Goal: Information Seeking & Learning: Learn about a topic

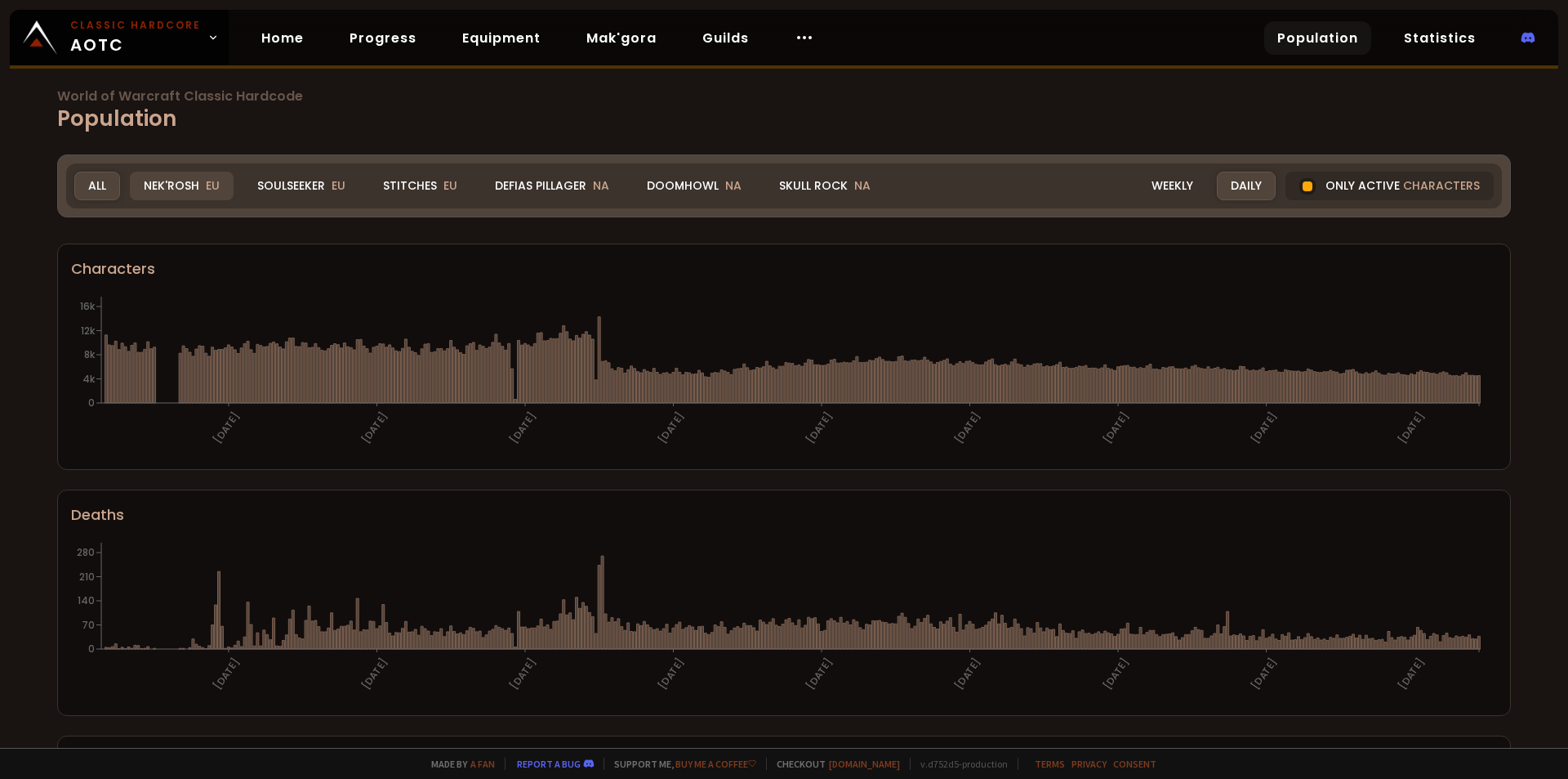
click at [174, 186] on div "Nek'Rosh EU" at bounding box center [182, 186] width 104 height 28
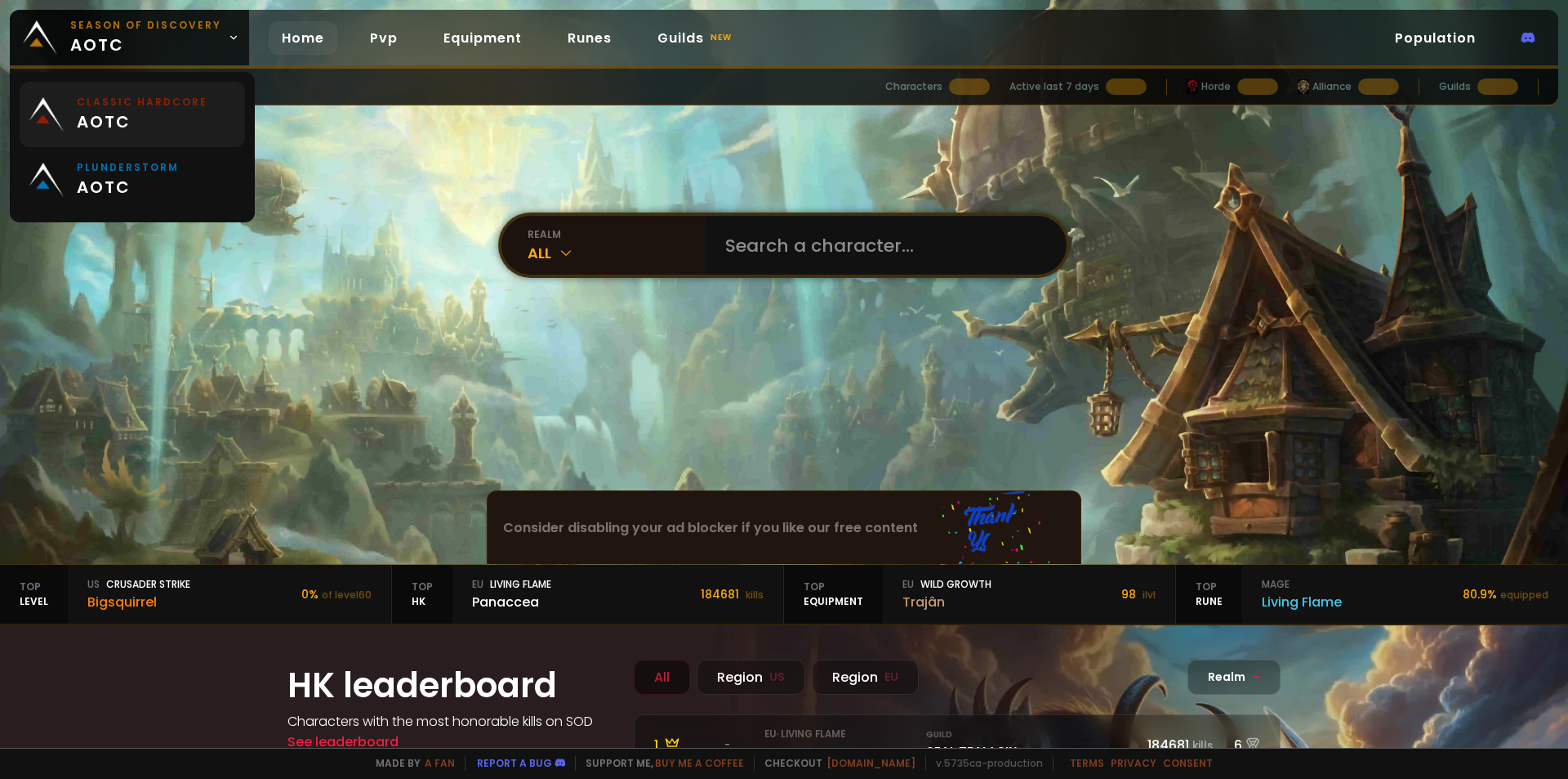
click at [166, 109] on small "Classic Hardcore" at bounding box center [142, 102] width 131 height 15
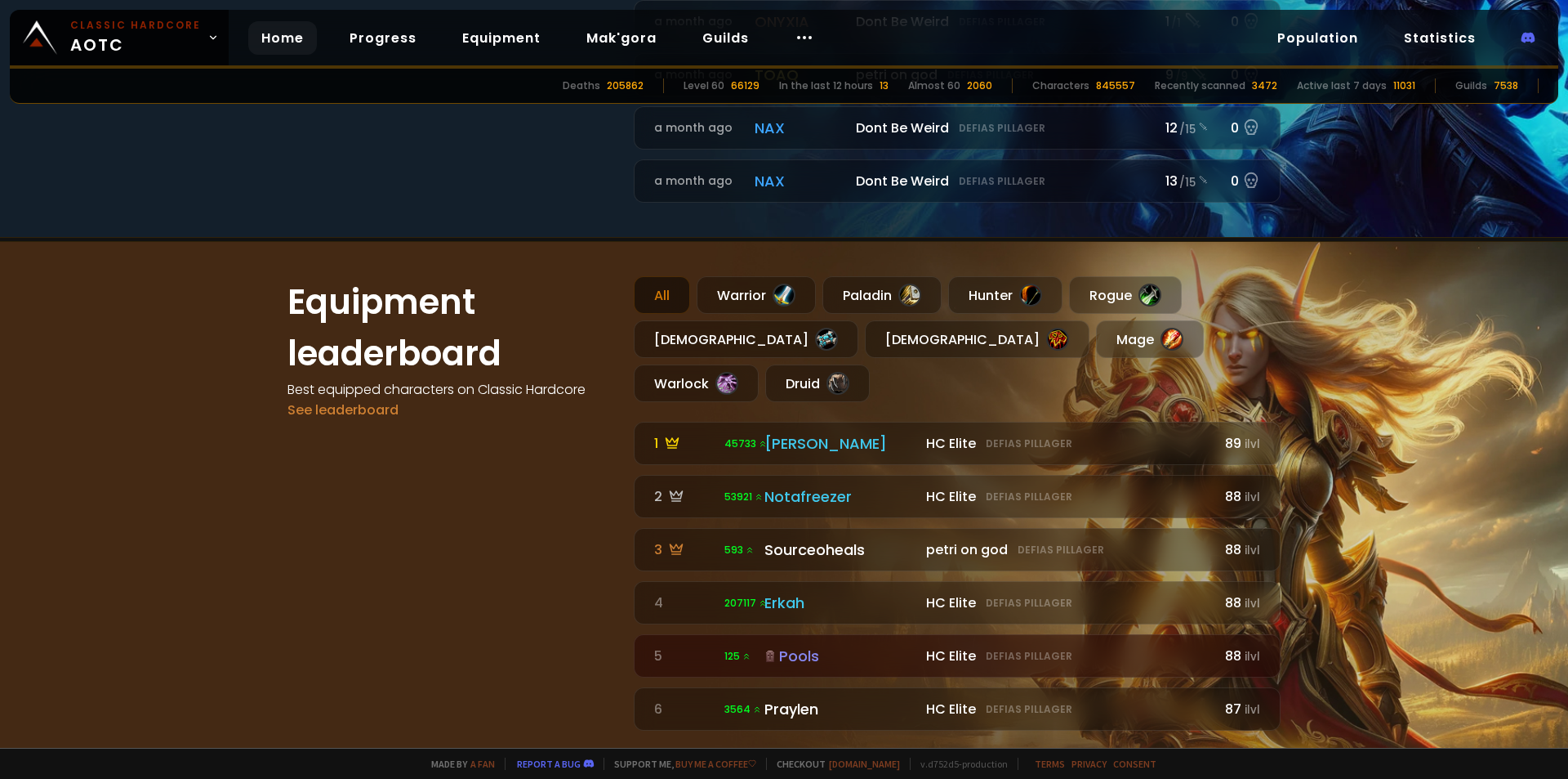
scroll to position [899, 0]
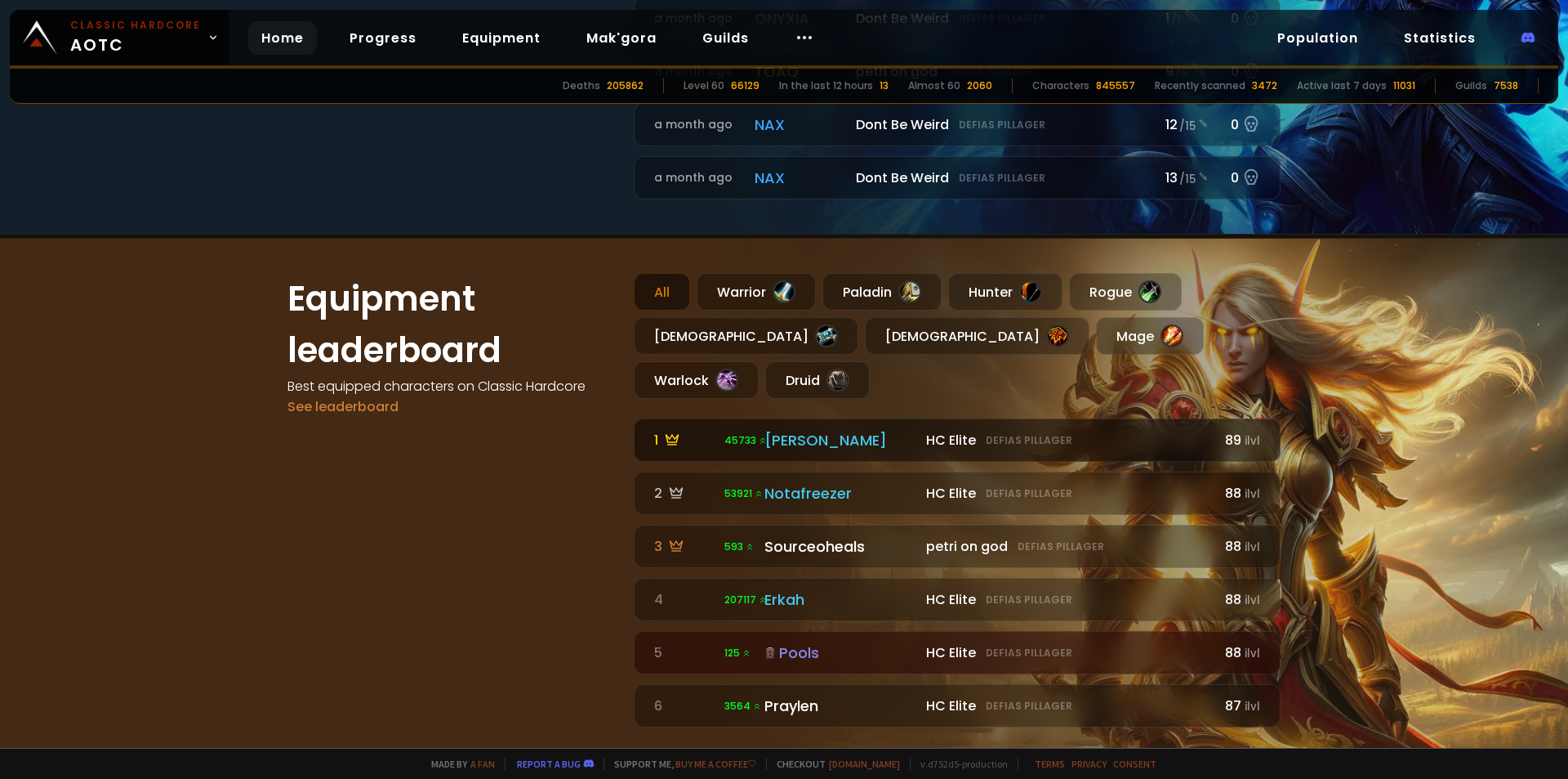
click at [782, 429] on div "Eliana" at bounding box center [840, 440] width 152 height 22
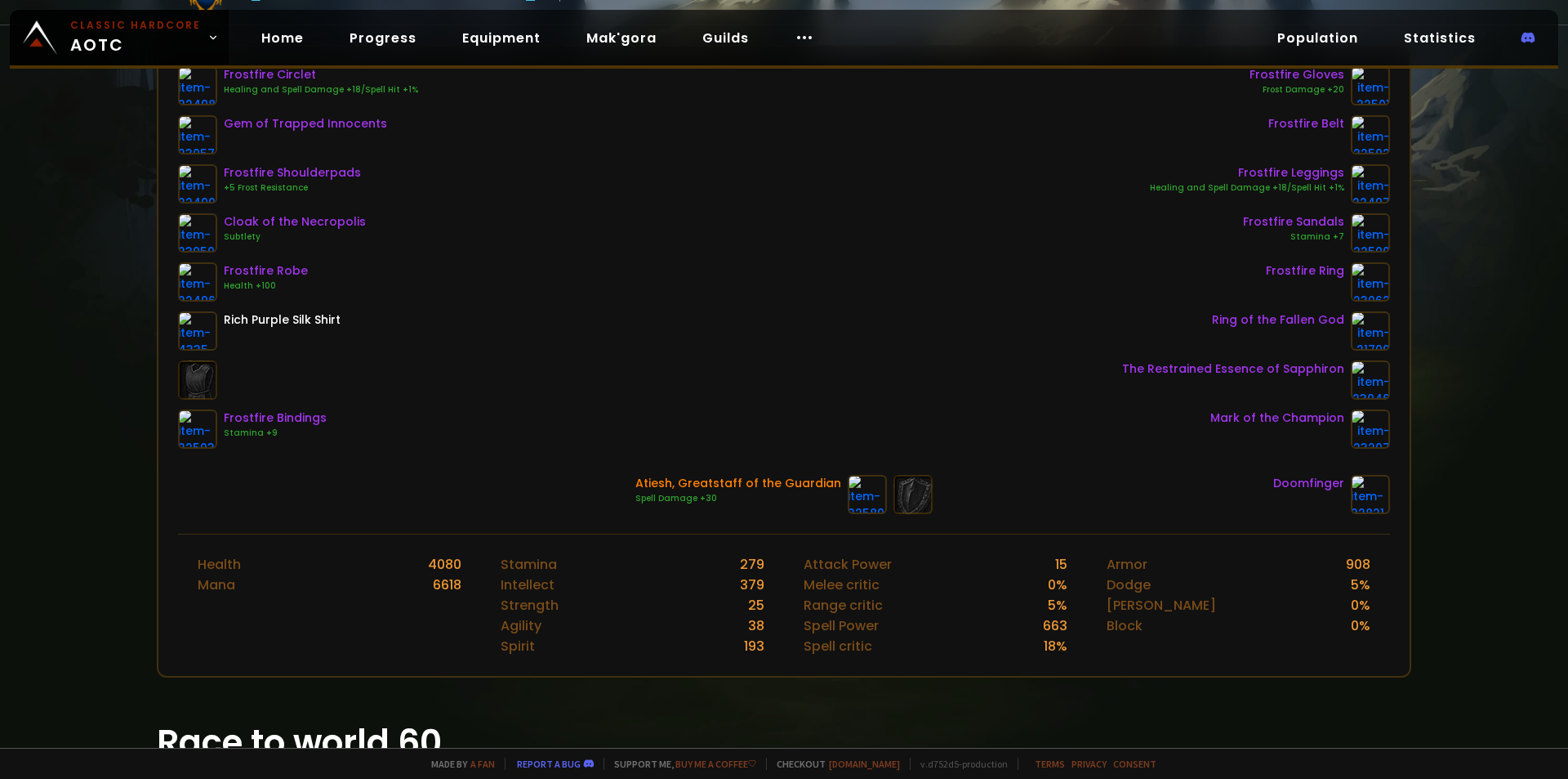
scroll to position [163, 0]
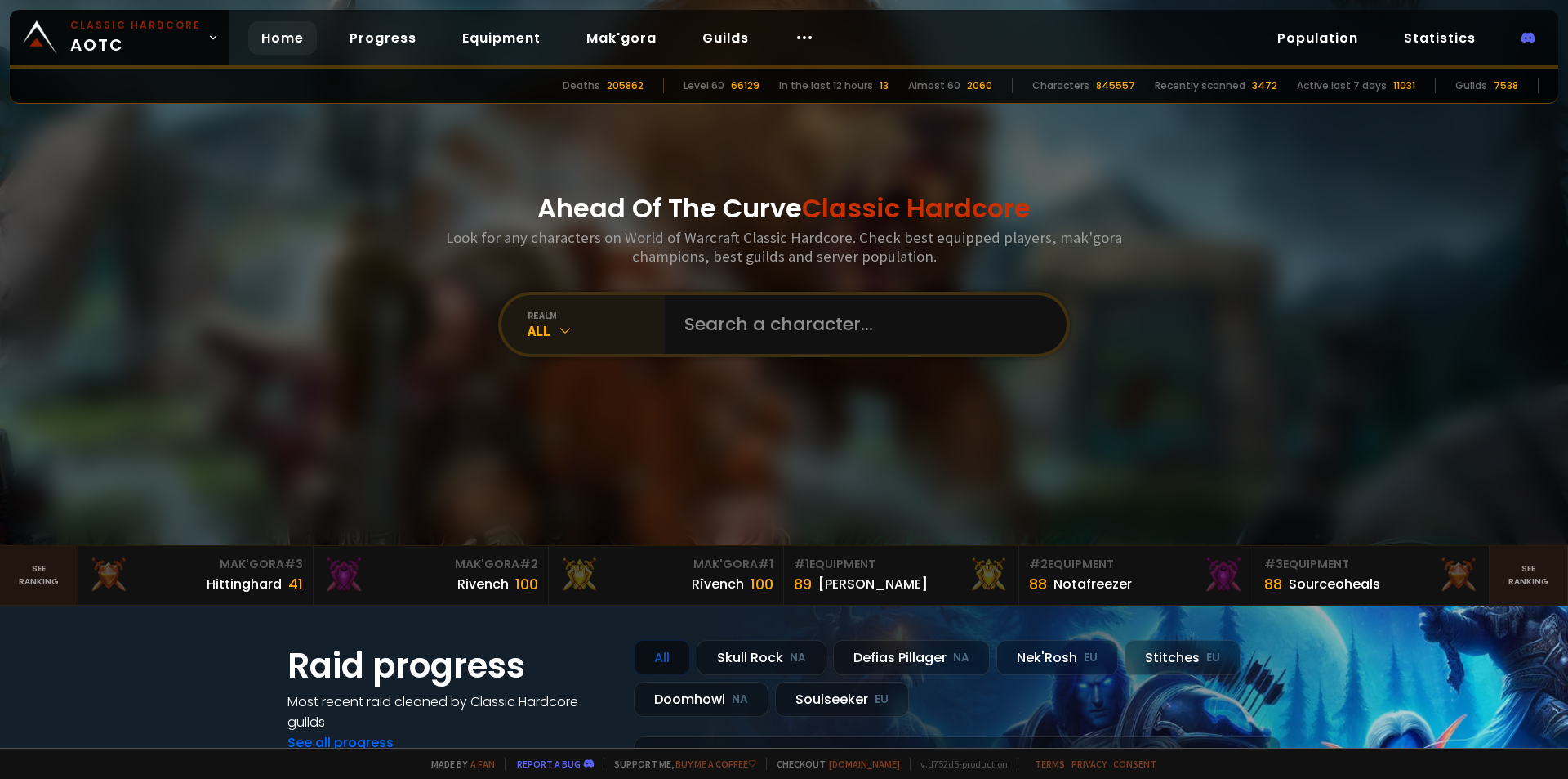
click at [578, 311] on div "realm" at bounding box center [596, 315] width 137 height 13
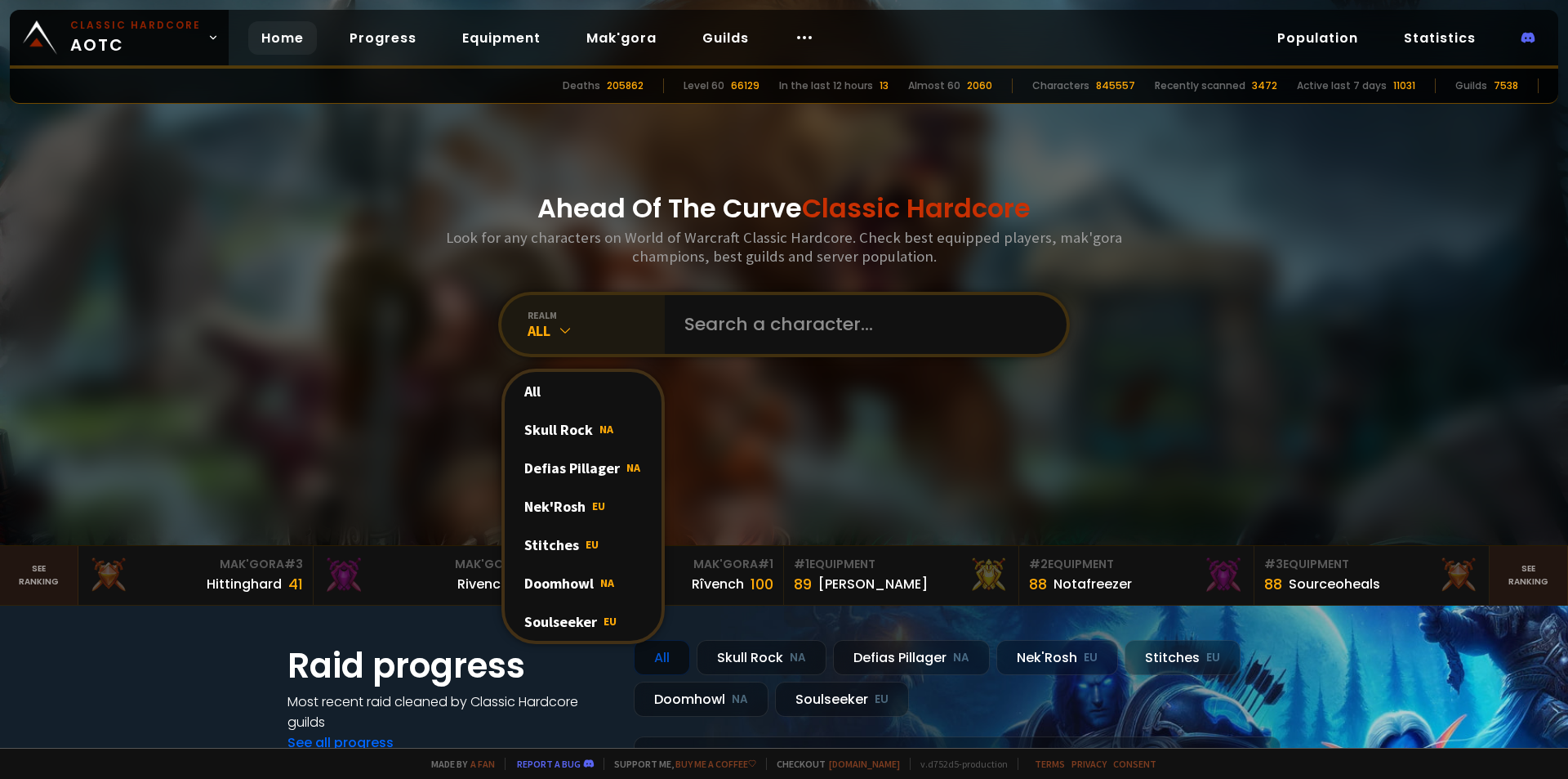
click at [578, 311] on div "realm" at bounding box center [596, 315] width 137 height 13
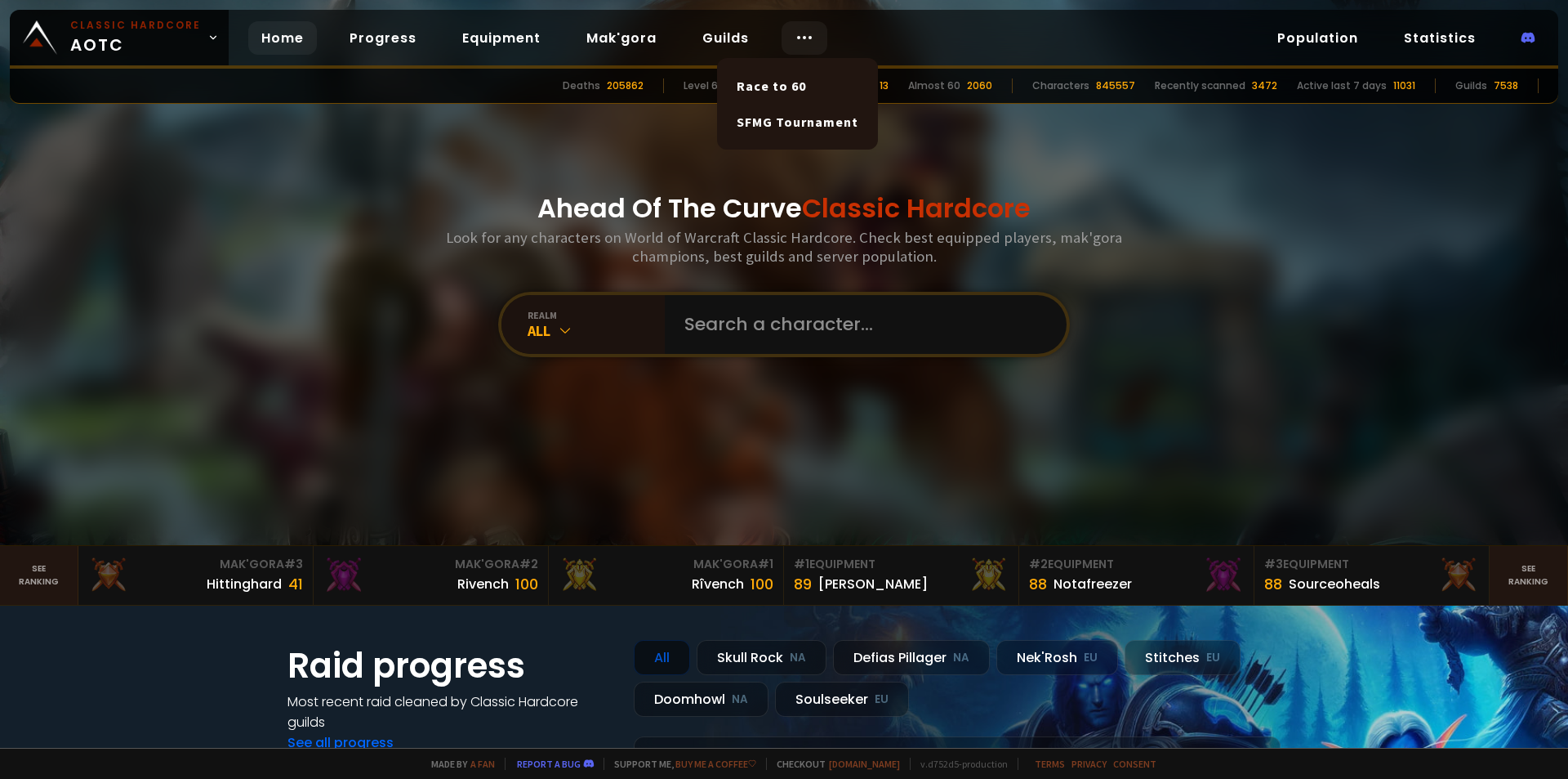
click at [794, 36] on icon at bounding box center [804, 37] width 19 height 19
click at [776, 82] on link "Race to 60" at bounding box center [797, 85] width 141 height 36
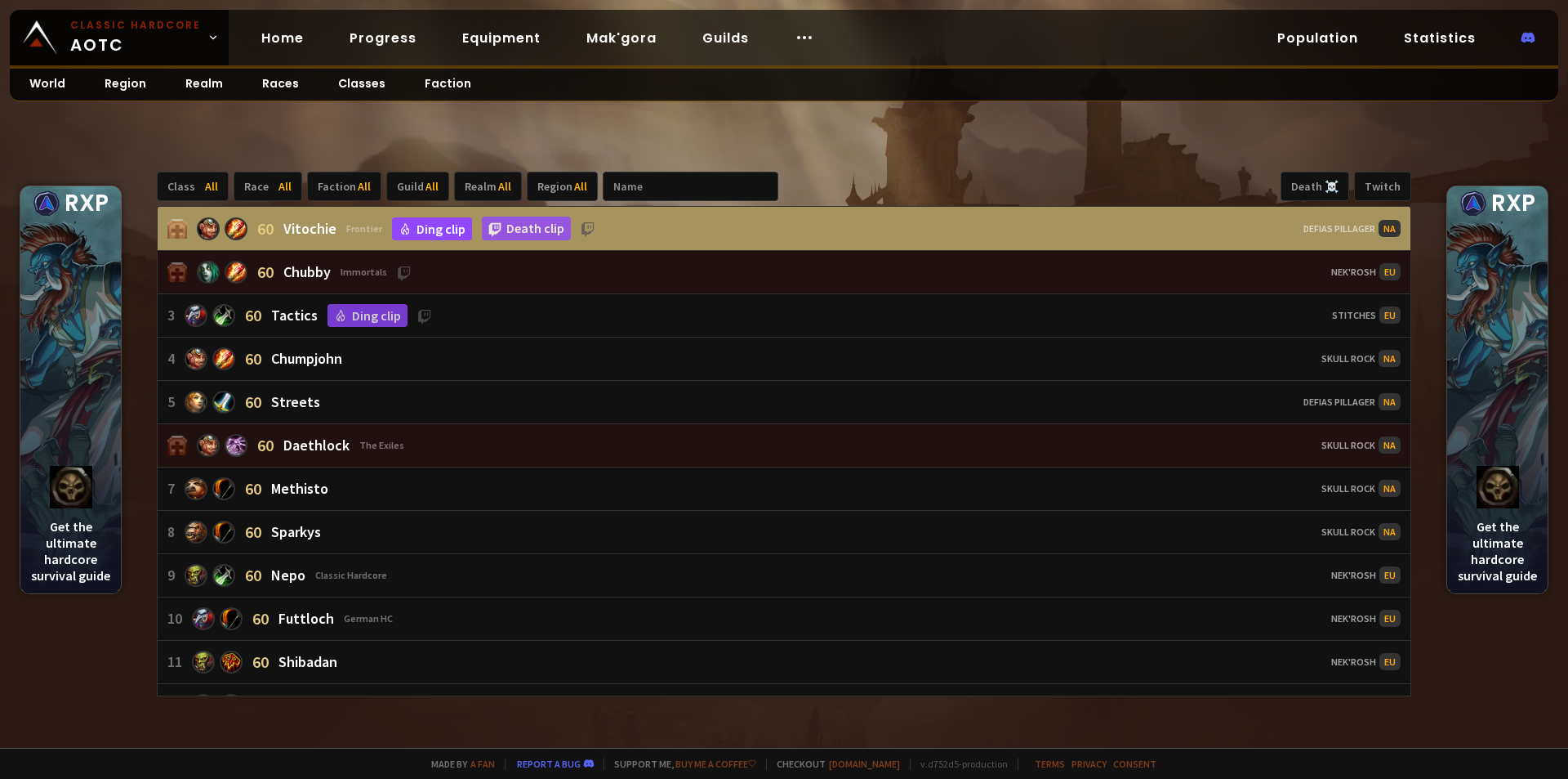
click at [439, 230] on link "Ding clip" at bounding box center [432, 229] width 80 height 23
click at [506, 229] on link "Death clip" at bounding box center [527, 229] width 89 height 23
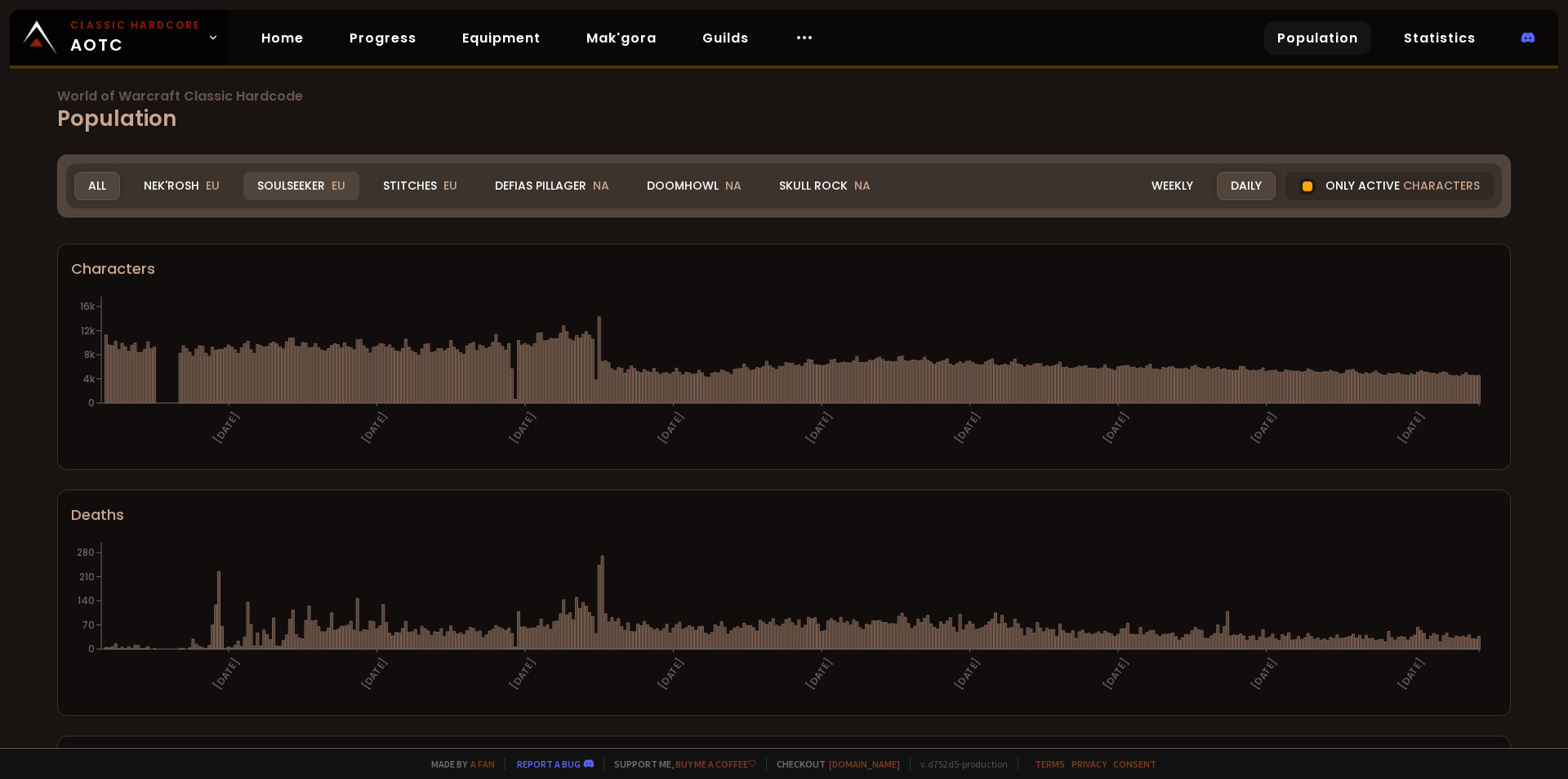
click at [316, 187] on div "Soulseeker EU" at bounding box center [301, 186] width 116 height 28
